Goal: Information Seeking & Learning: Learn about a topic

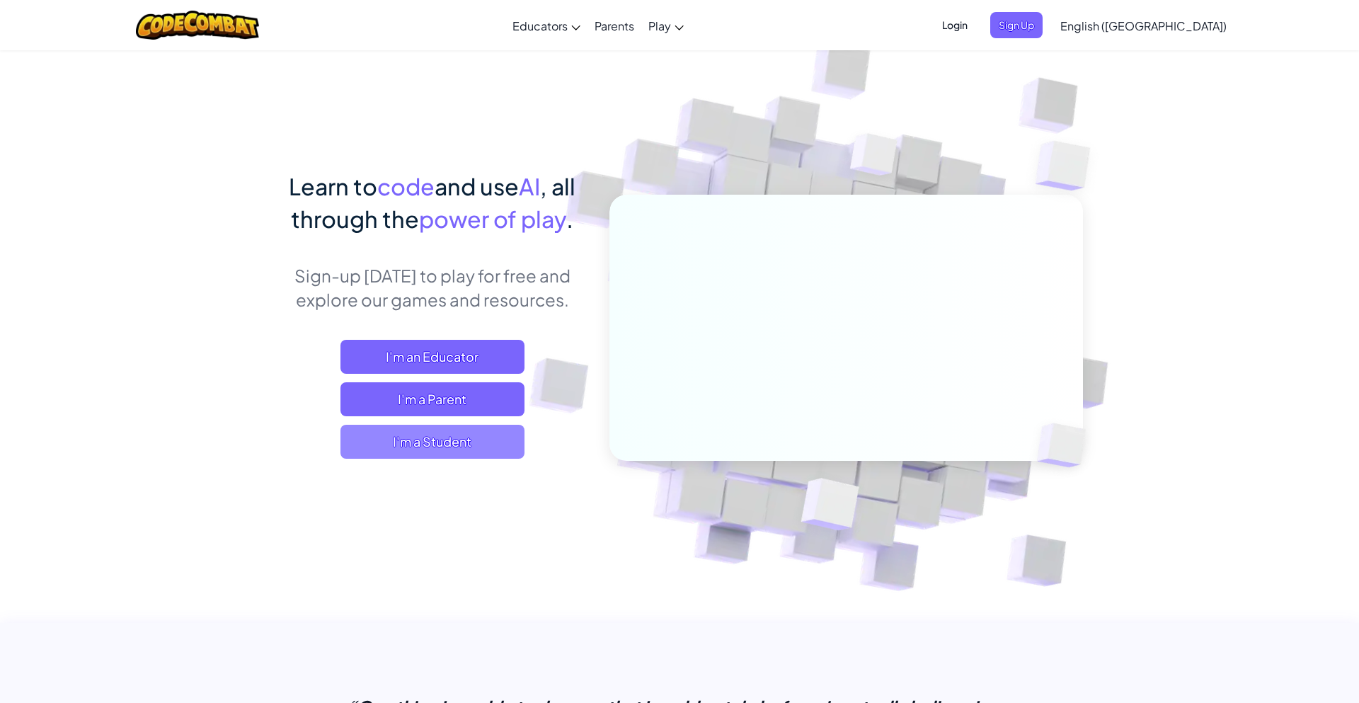
click at [406, 442] on span "I'm a Student" at bounding box center [432, 442] width 184 height 34
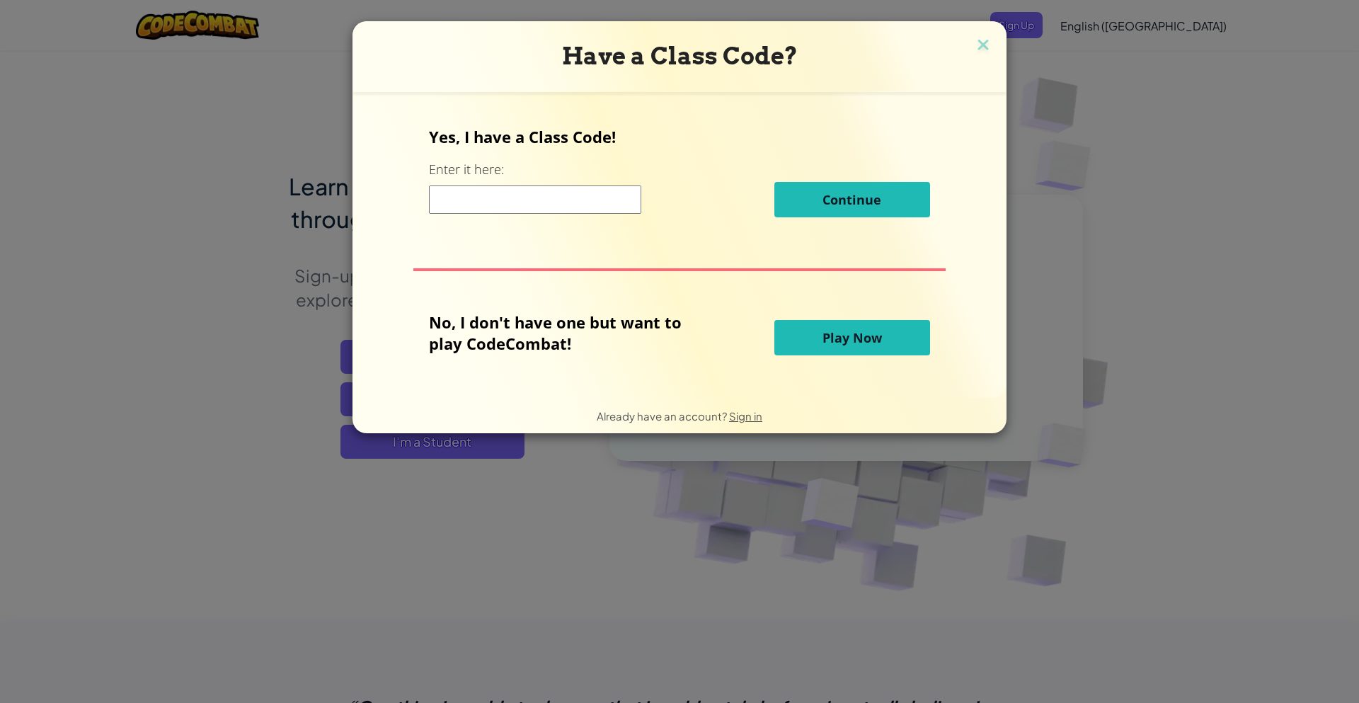
click at [815, 339] on button "Play Now" at bounding box center [852, 337] width 156 height 35
